Goal: Book appointment/travel/reservation

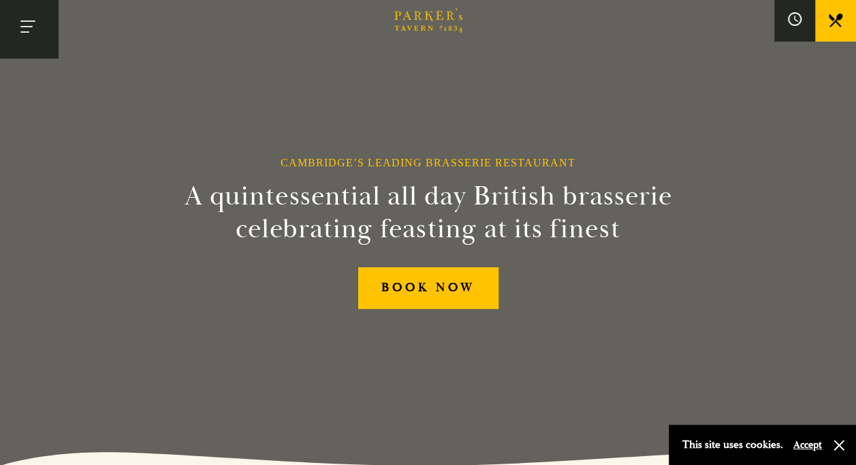
click at [35, 25] on button "Toggle navigation" at bounding box center [29, 29] width 58 height 58
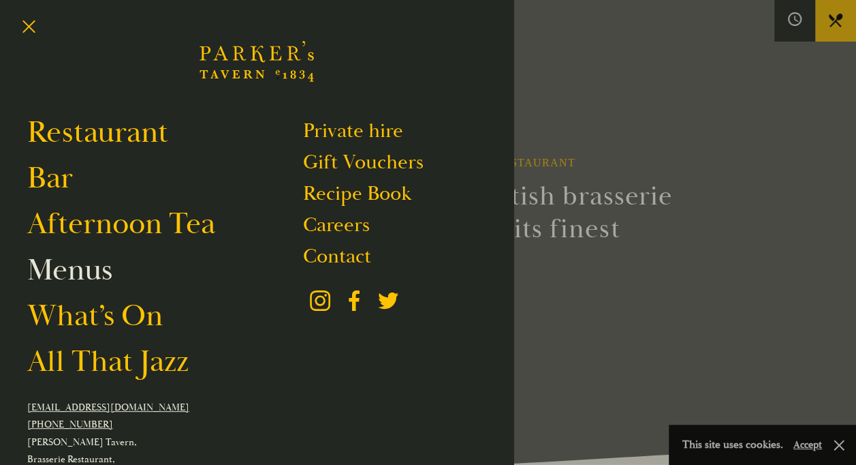
click at [93, 266] on link "Menus" at bounding box center [69, 270] width 85 height 38
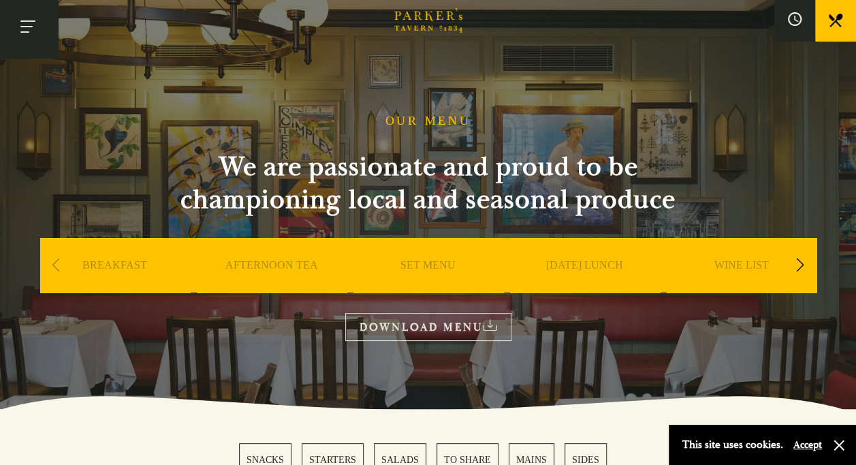
click at [27, 27] on button "Toggle navigation" at bounding box center [29, 29] width 58 height 58
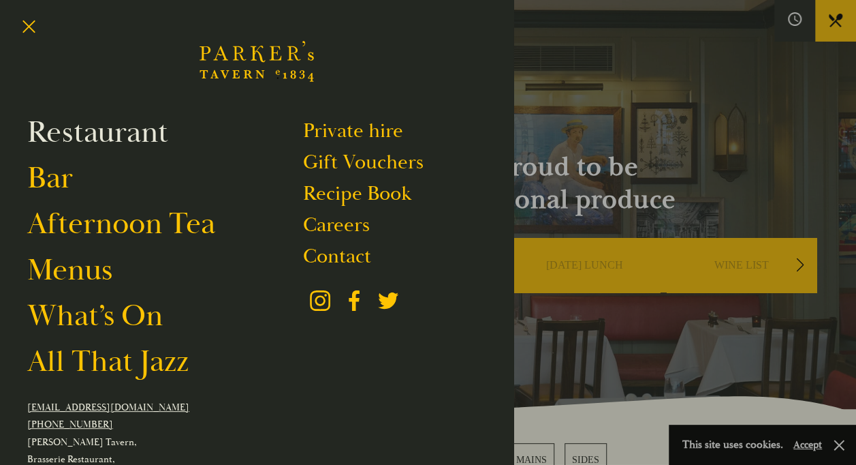
click at [119, 131] on link "Restaurant" at bounding box center [97, 132] width 141 height 38
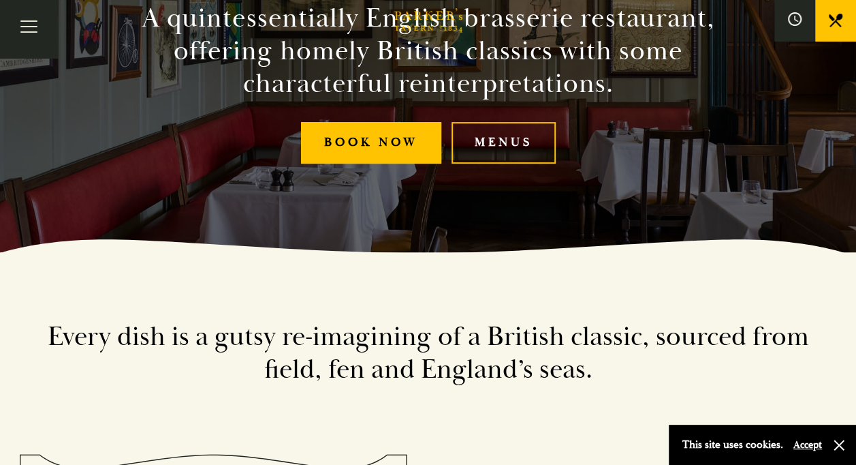
scroll to position [213, 0]
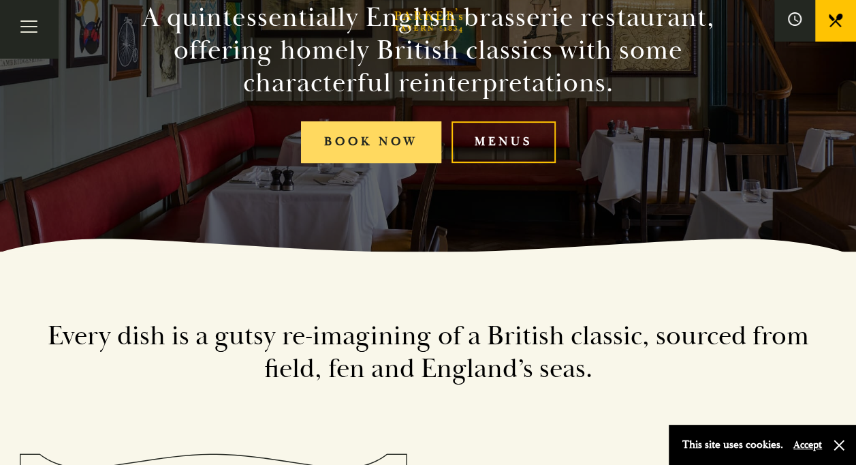
click at [395, 138] on link "Book Now" at bounding box center [371, 142] width 140 height 42
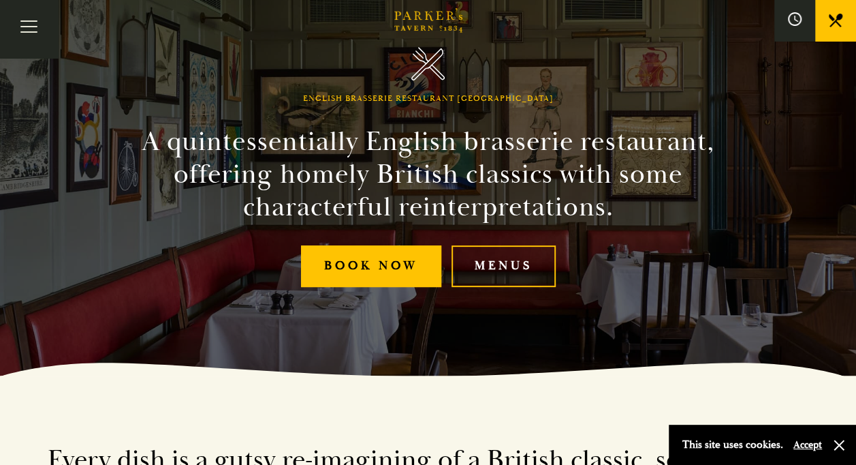
scroll to position [0, 0]
